Goal: Information Seeking & Learning: Learn about a topic

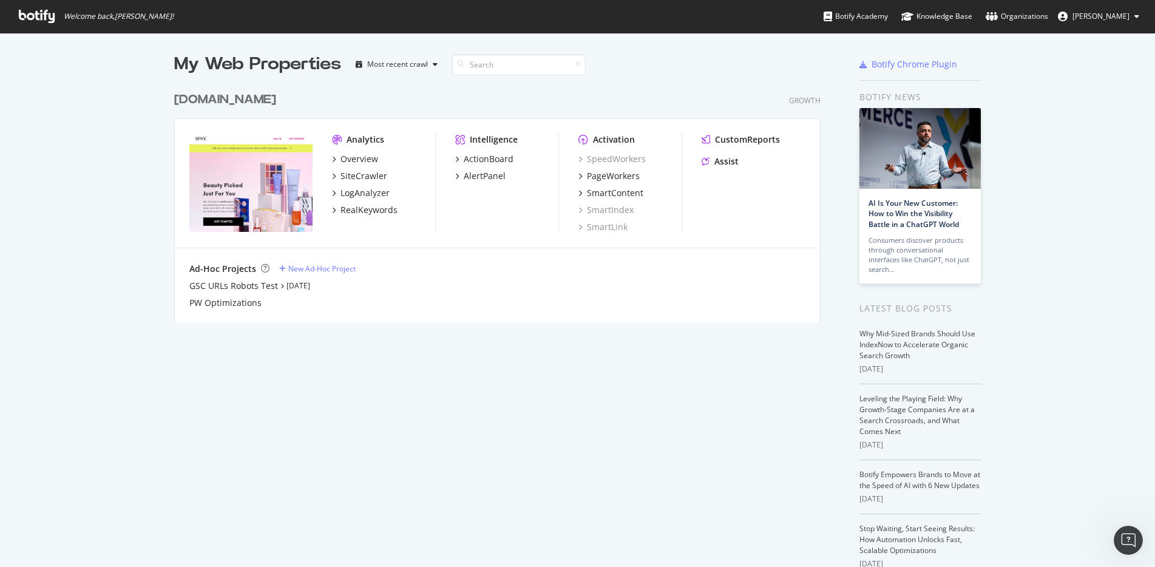
scroll to position [567, 1155]
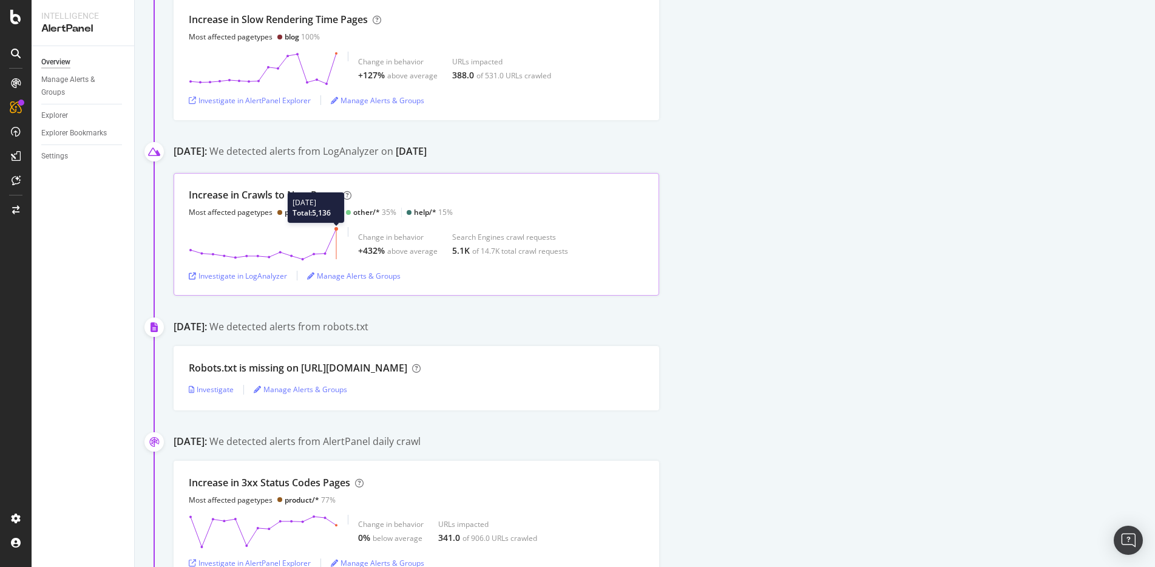
scroll to position [246, 0]
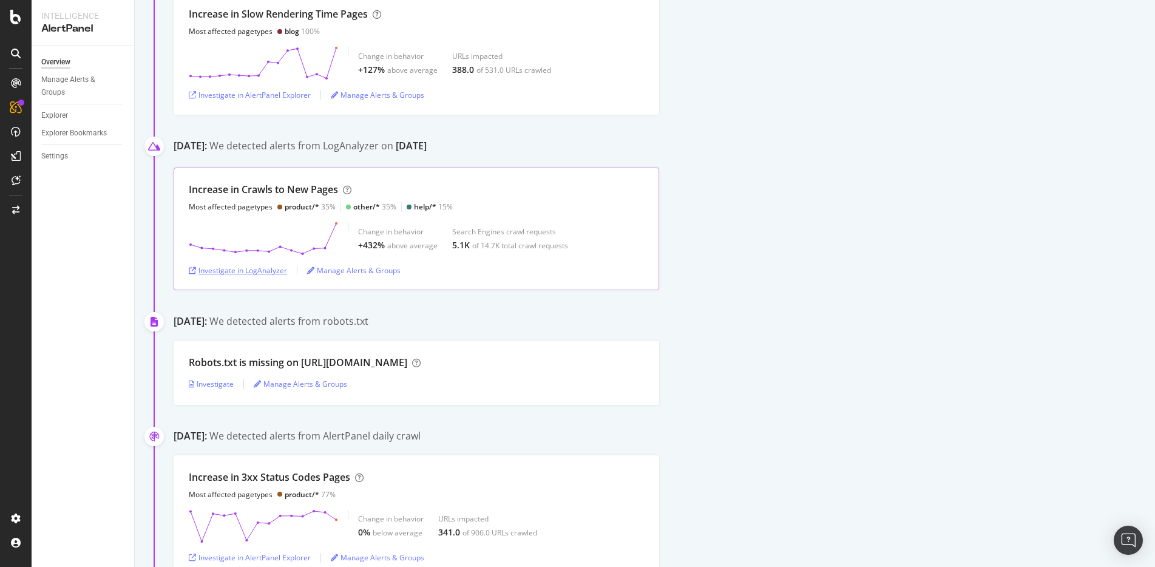
click at [276, 272] on div "Investigate in LogAnalyzer" at bounding box center [238, 270] width 98 height 10
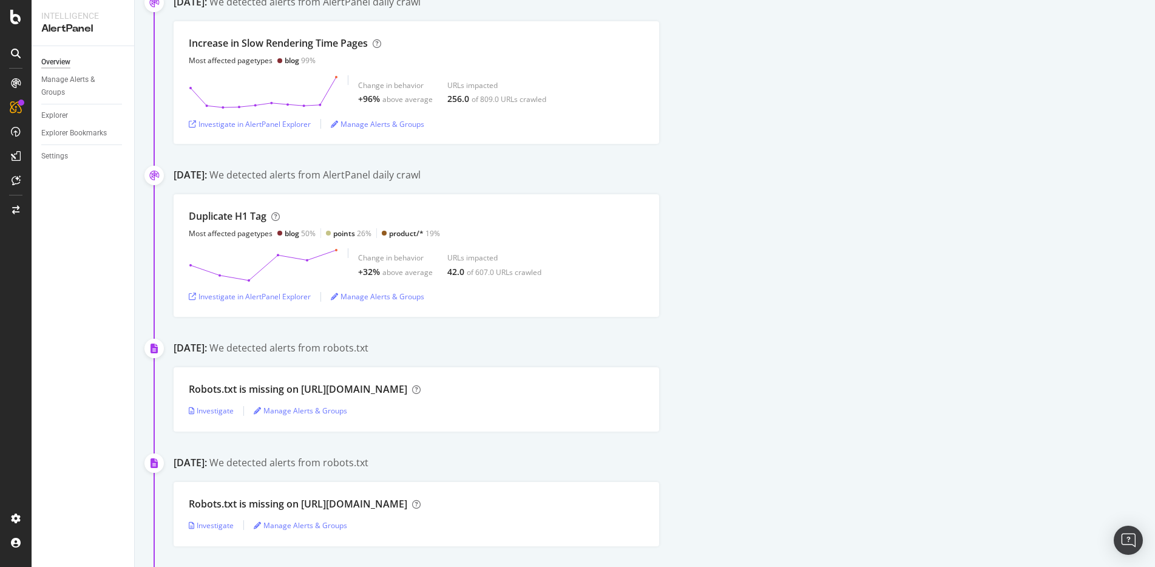
scroll to position [1255, 0]
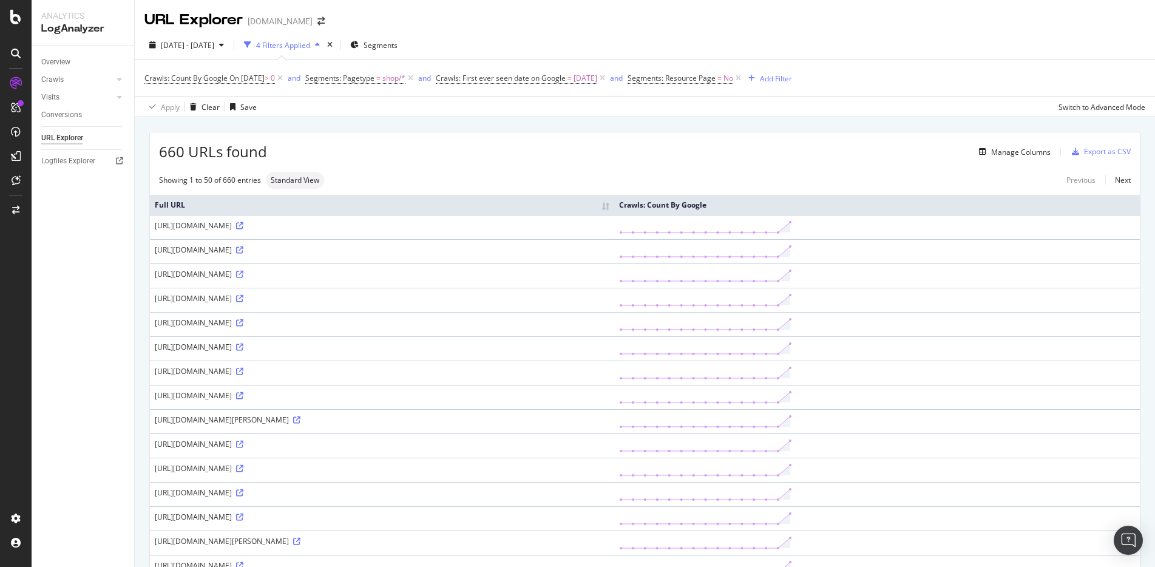
scroll to position [8, 0]
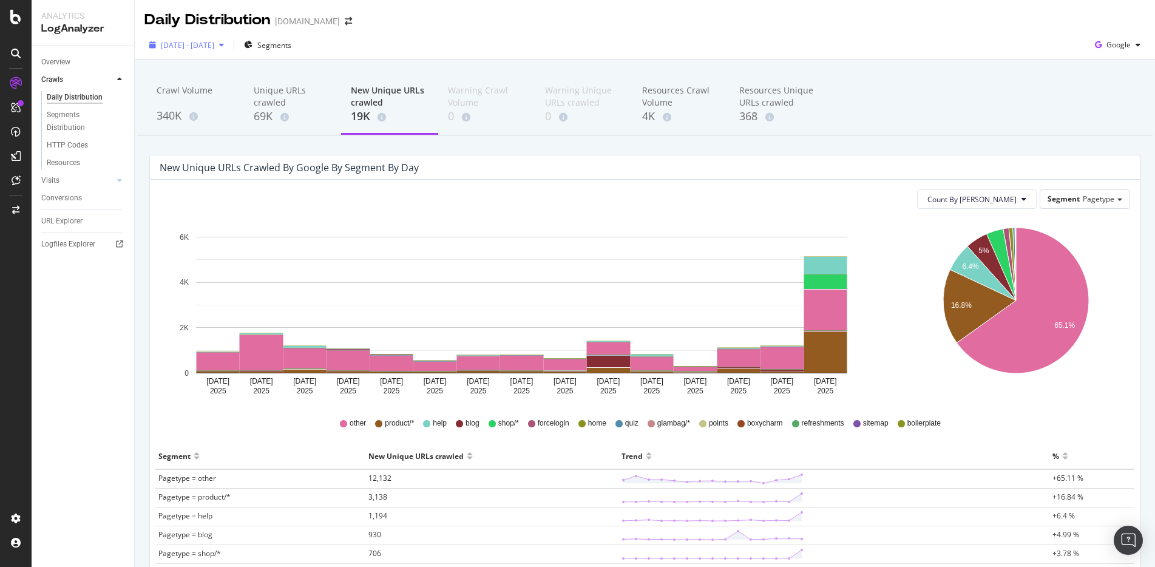
click at [229, 49] on div "[DATE] - [DATE]" at bounding box center [186, 45] width 84 height 18
click at [838, 306] on rect "A chart." at bounding box center [825, 309] width 43 height 41
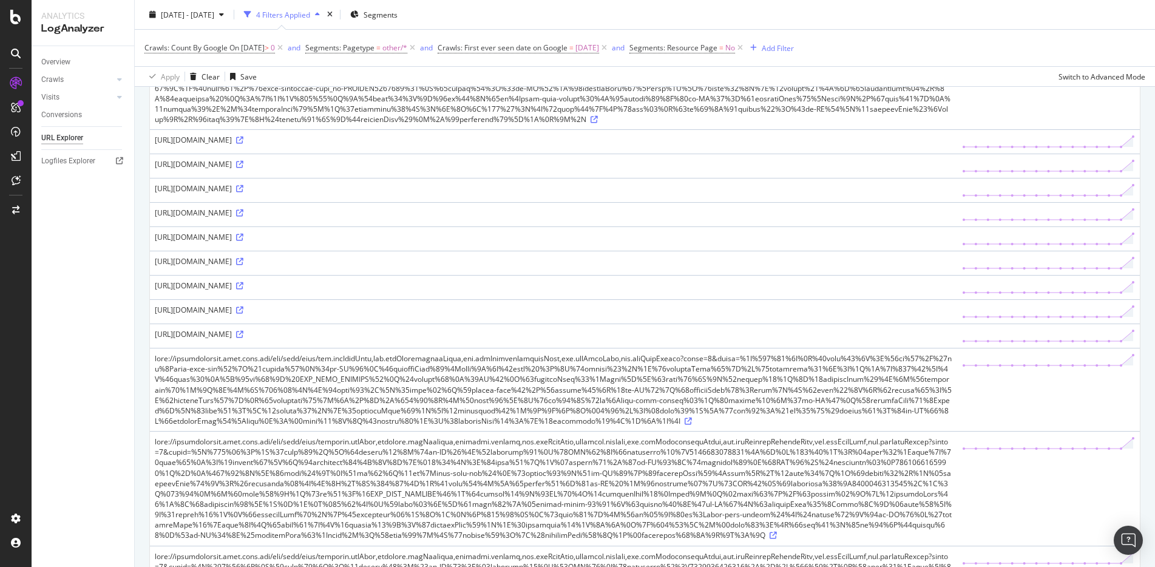
scroll to position [984, 0]
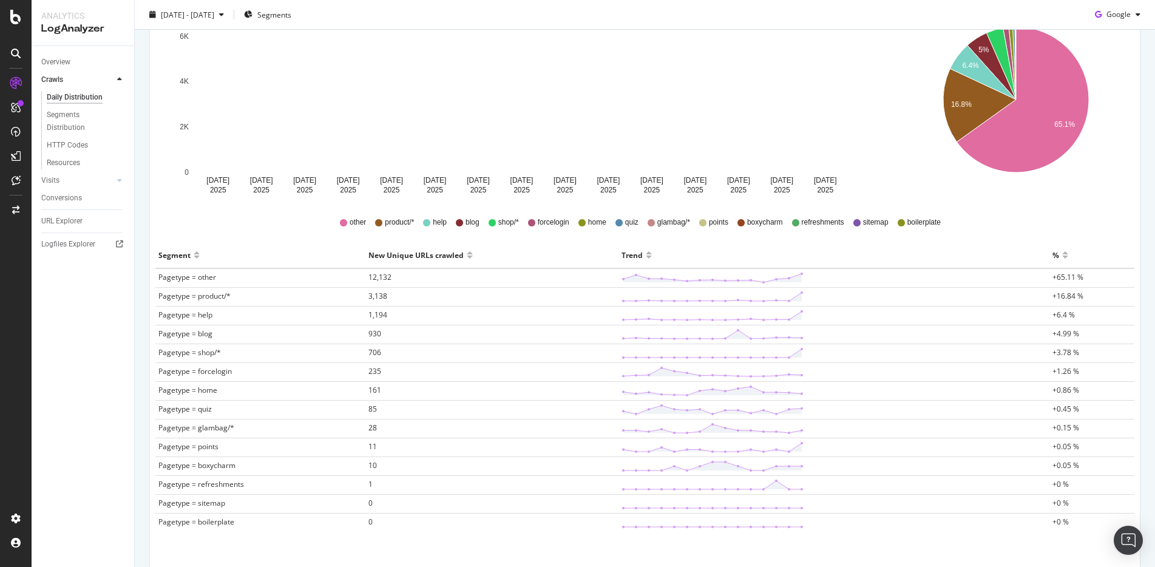
scroll to position [213, 0]
